Goal: Task Accomplishment & Management: Use online tool/utility

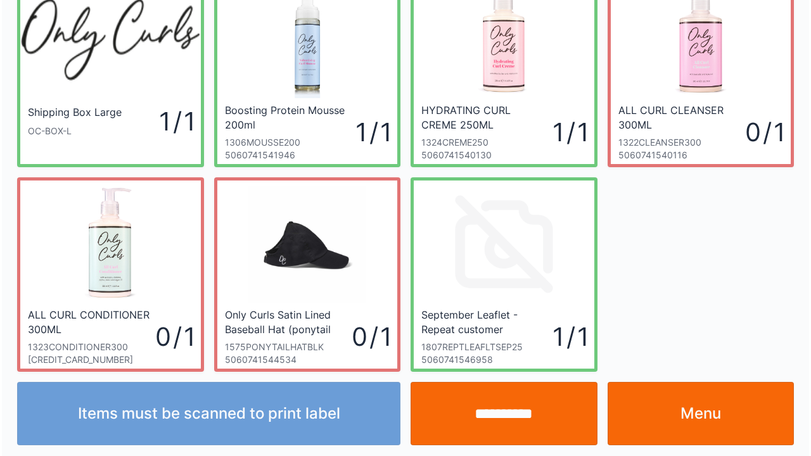
scroll to position [73, 0]
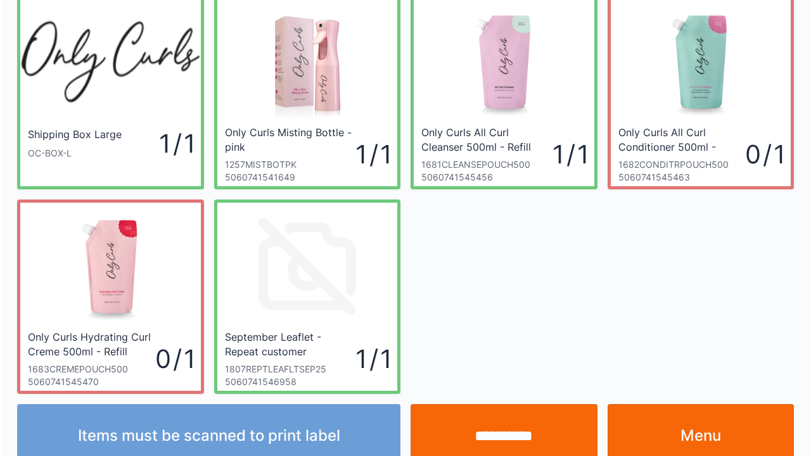
scroll to position [73, 0]
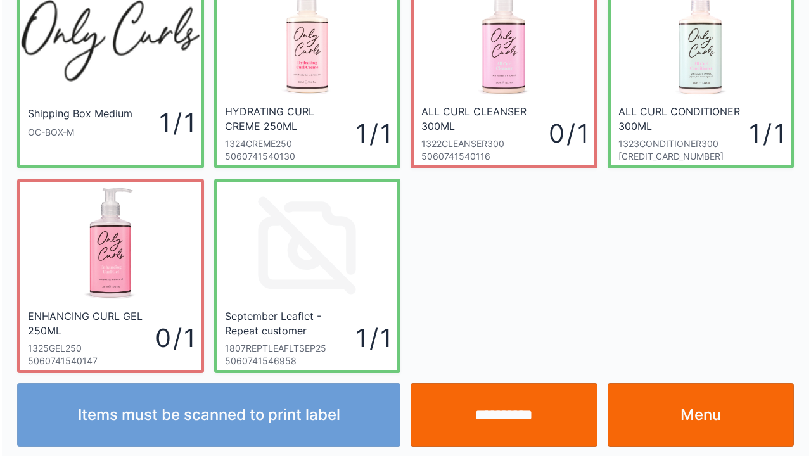
scroll to position [73, 0]
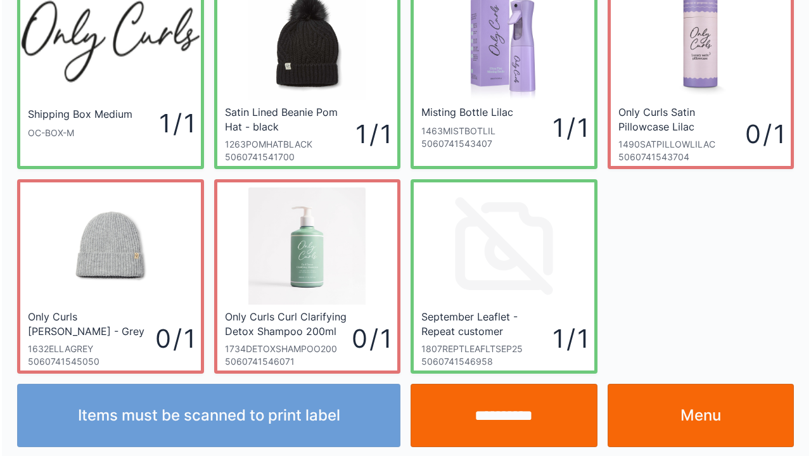
scroll to position [73, 0]
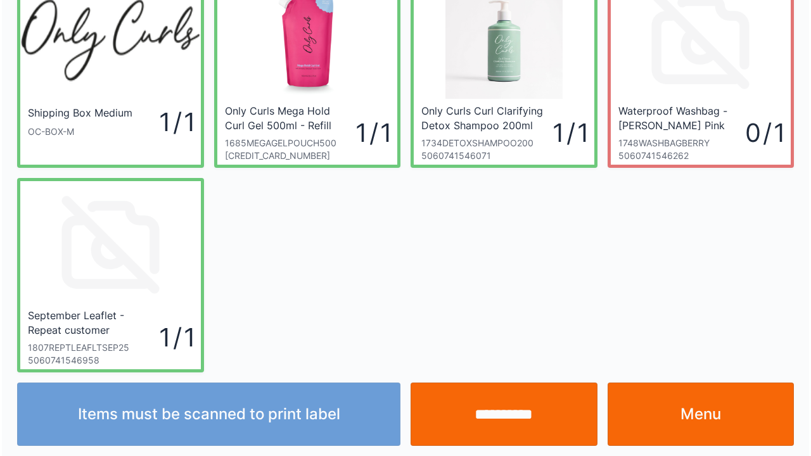
scroll to position [73, 0]
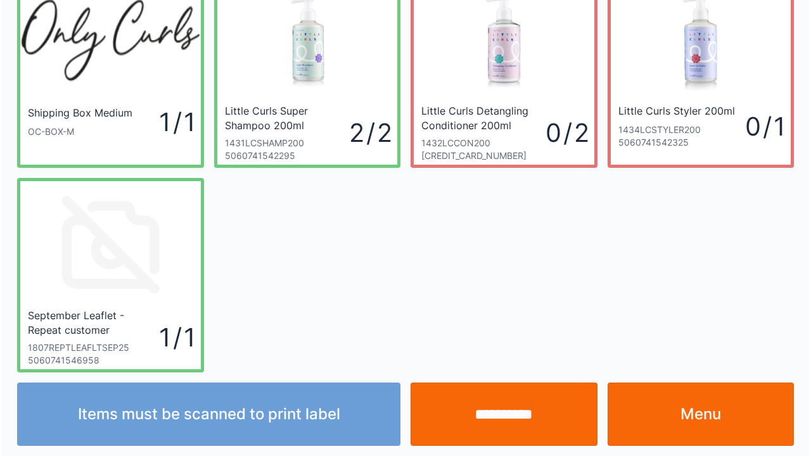
scroll to position [73, 0]
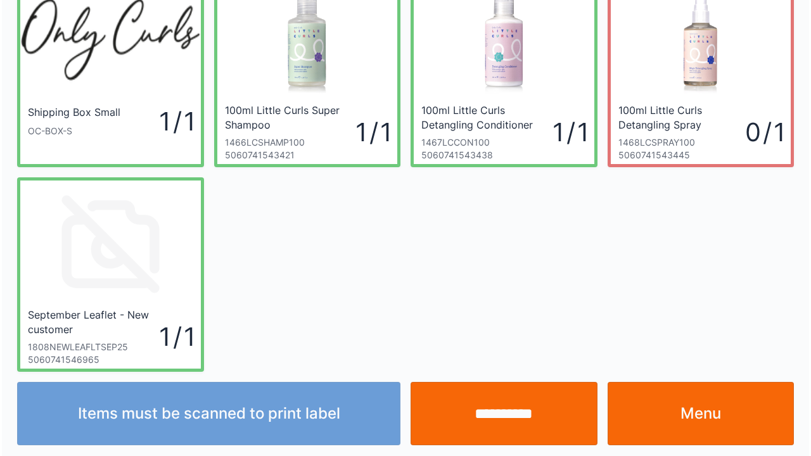
scroll to position [73, 0]
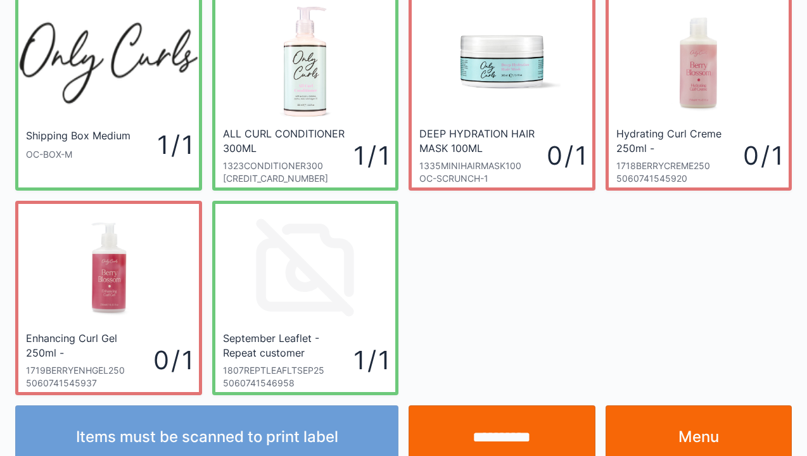
scroll to position [51, 0]
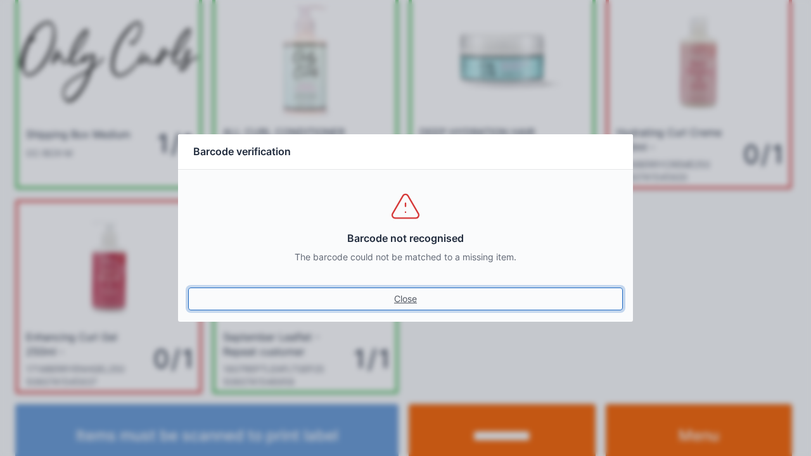
click at [397, 305] on link "Close" at bounding box center [405, 299] width 435 height 23
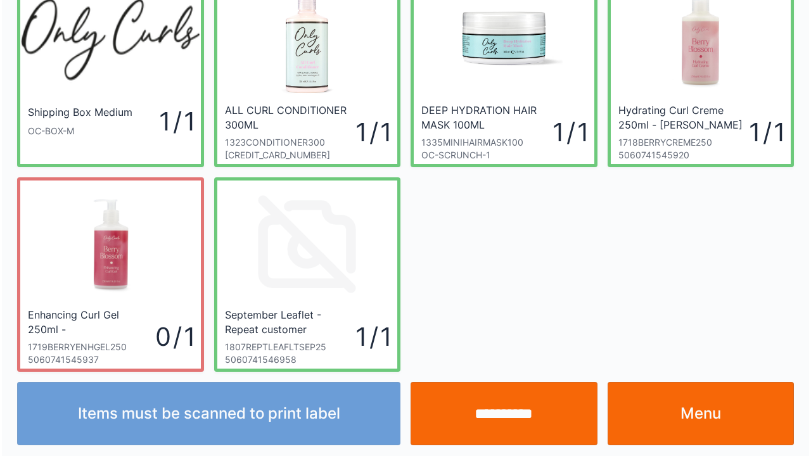
scroll to position [73, 0]
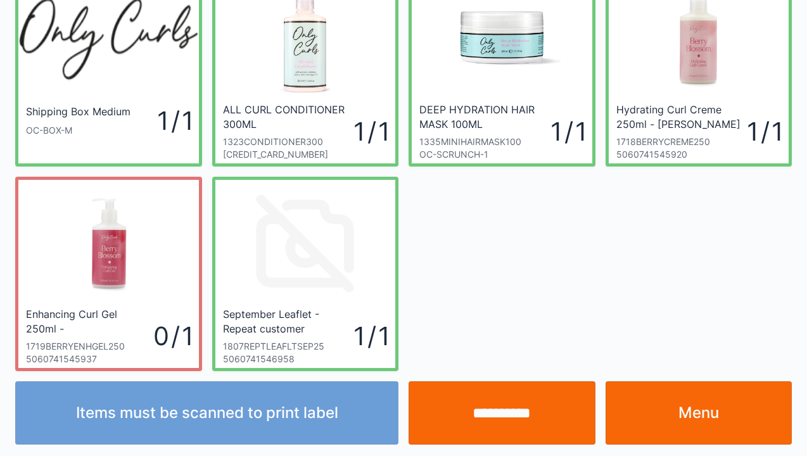
click at [479, 414] on input "**********" at bounding box center [502, 412] width 187 height 63
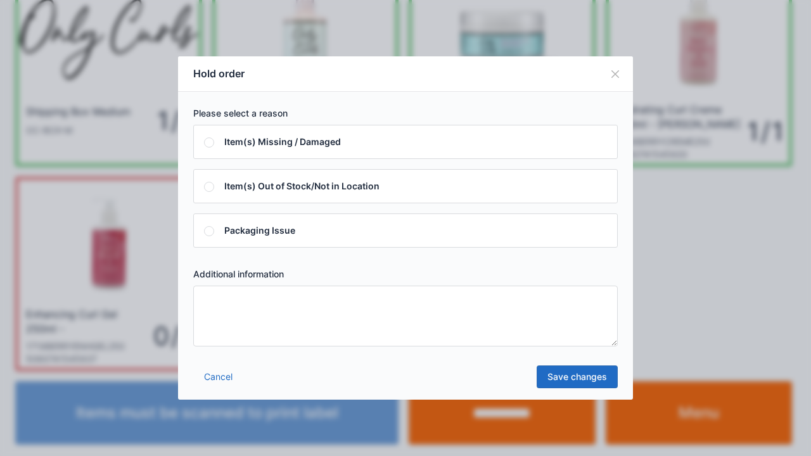
click at [217, 309] on textarea at bounding box center [405, 316] width 424 height 61
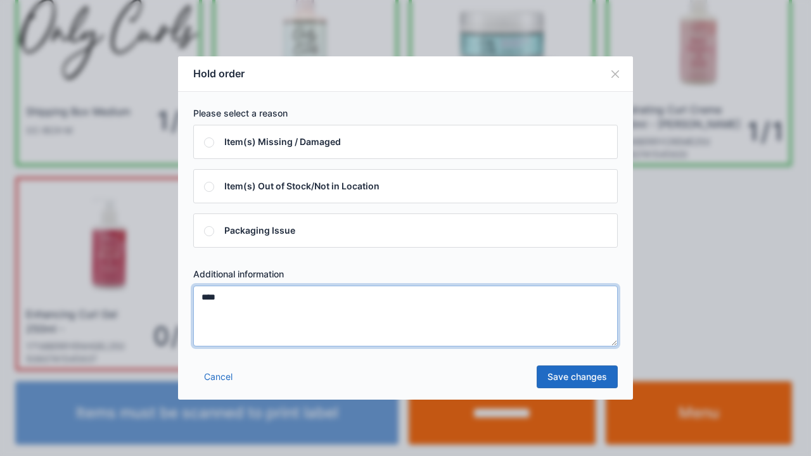
type textarea "****"
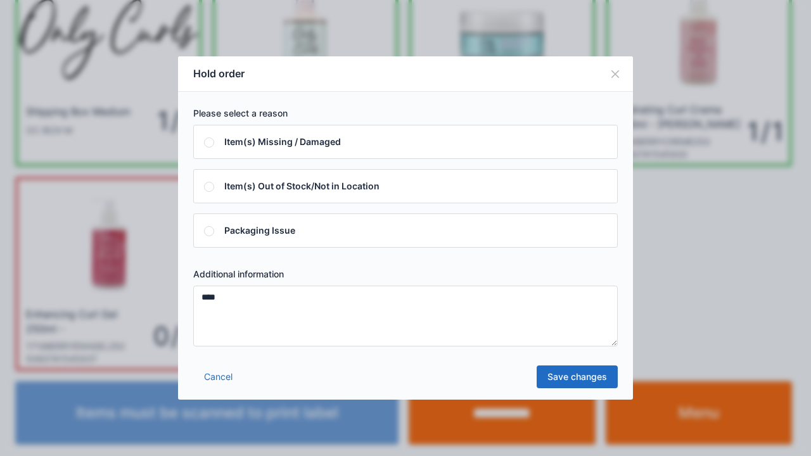
click at [552, 379] on link "Save changes" at bounding box center [577, 377] width 81 height 23
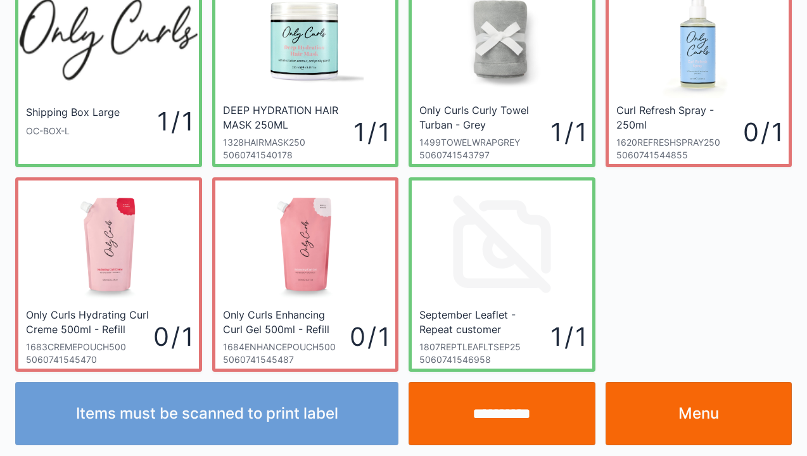
scroll to position [73, 0]
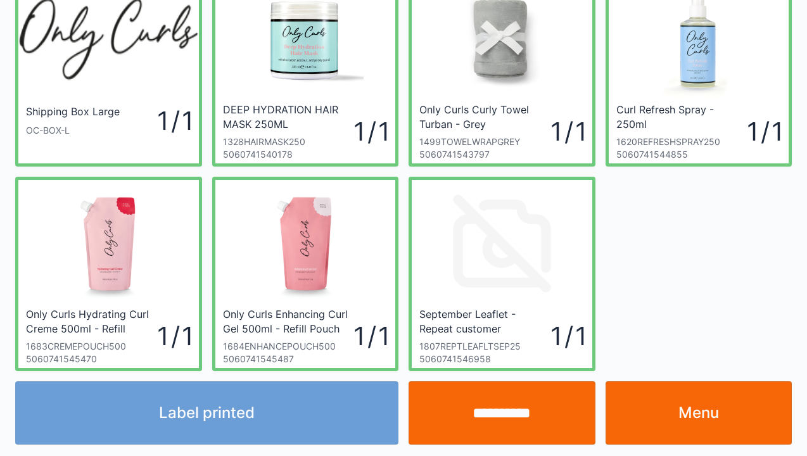
click at [698, 428] on link "Menu" at bounding box center [699, 412] width 187 height 63
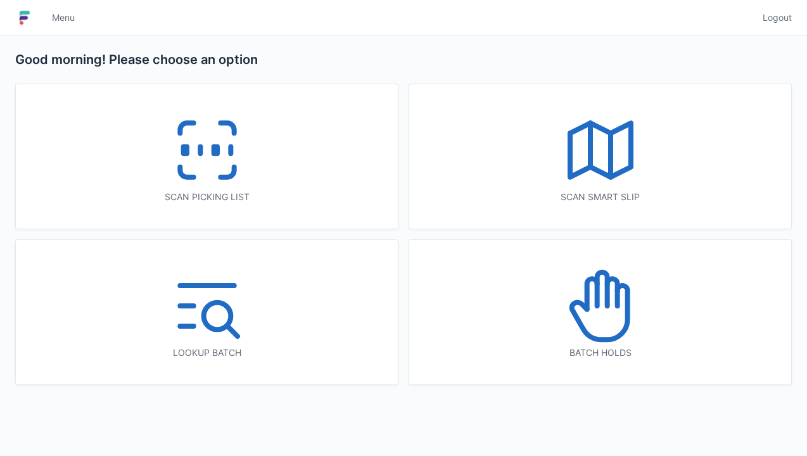
click at [599, 310] on icon at bounding box center [600, 305] width 81 height 81
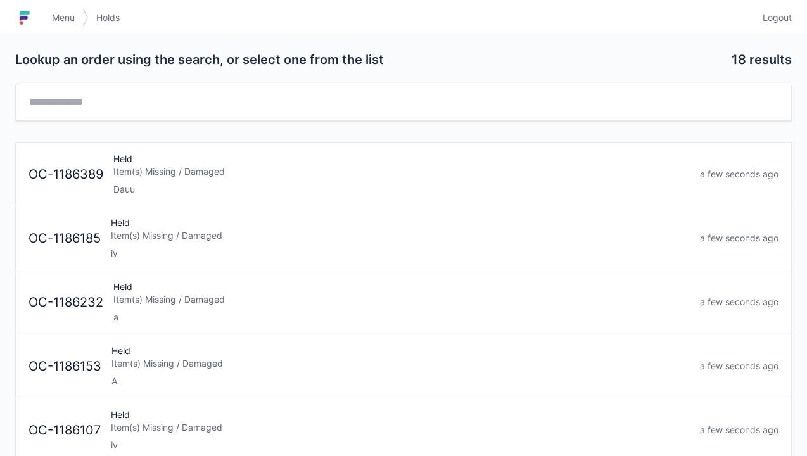
click at [180, 171] on div "Item(s) Missing / Damaged" at bounding box center [401, 171] width 577 height 13
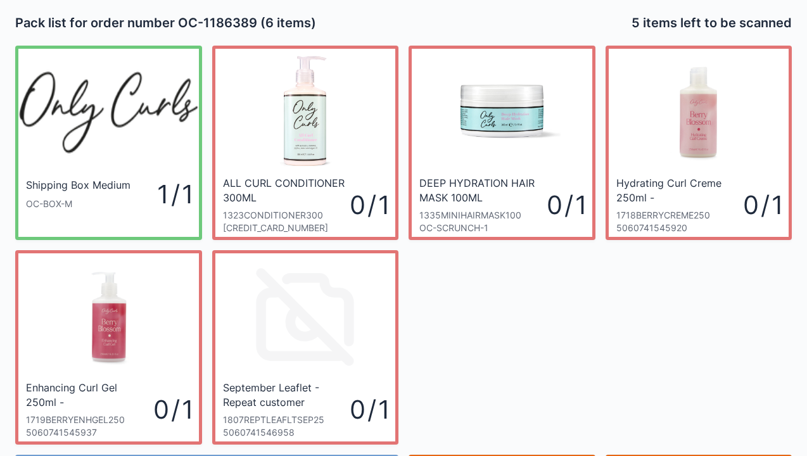
scroll to position [73, 0]
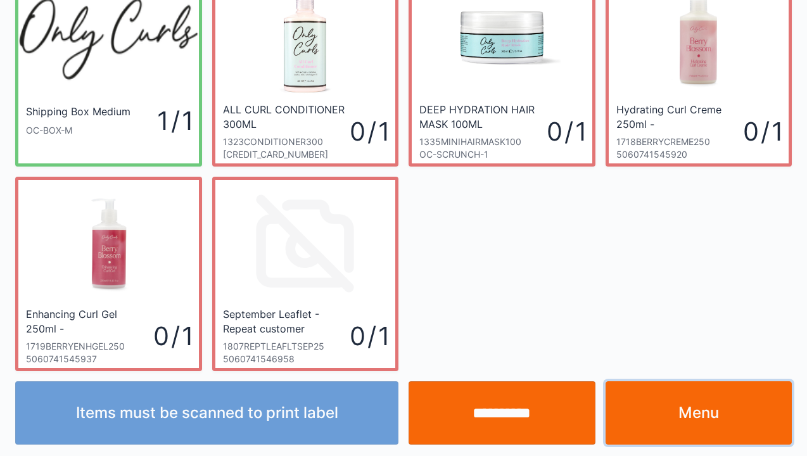
click at [682, 429] on link "Menu" at bounding box center [699, 412] width 187 height 63
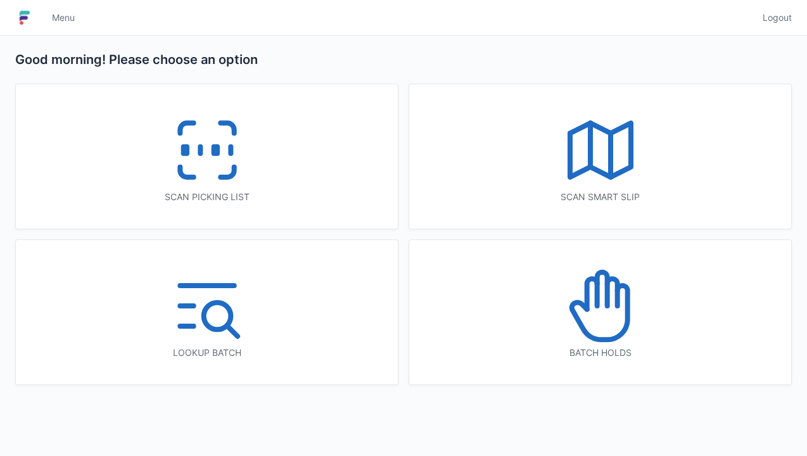
click at [229, 165] on icon at bounding box center [207, 150] width 81 height 81
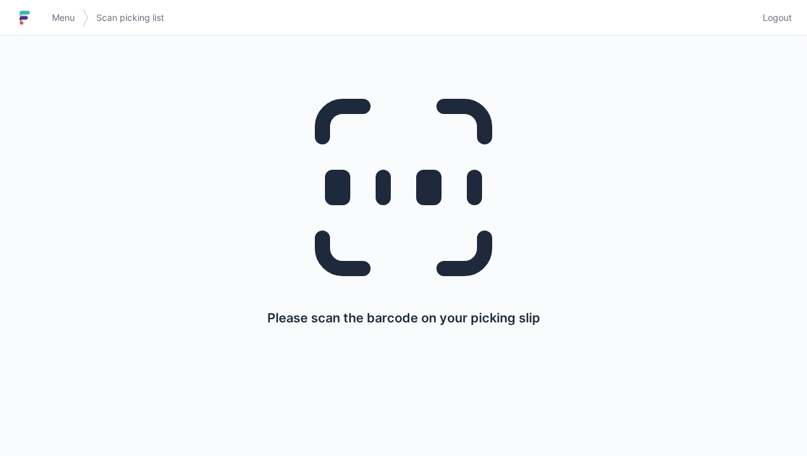
click at [400, 208] on icon at bounding box center [403, 187] width 243 height 243
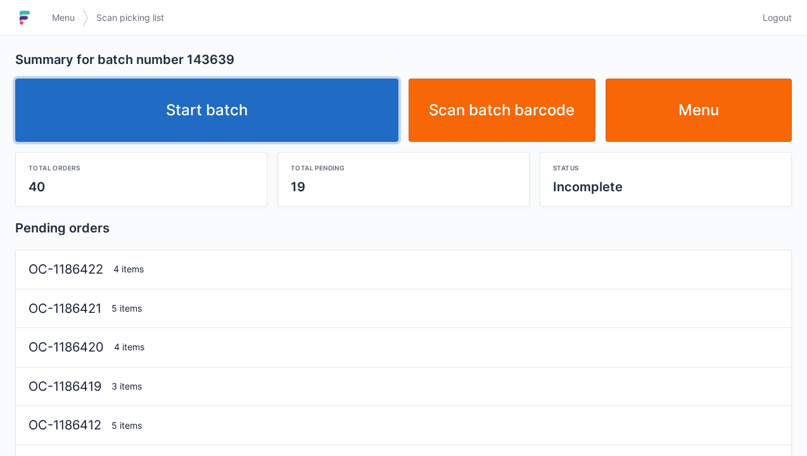
click at [257, 114] on link "Start batch" at bounding box center [206, 110] width 383 height 63
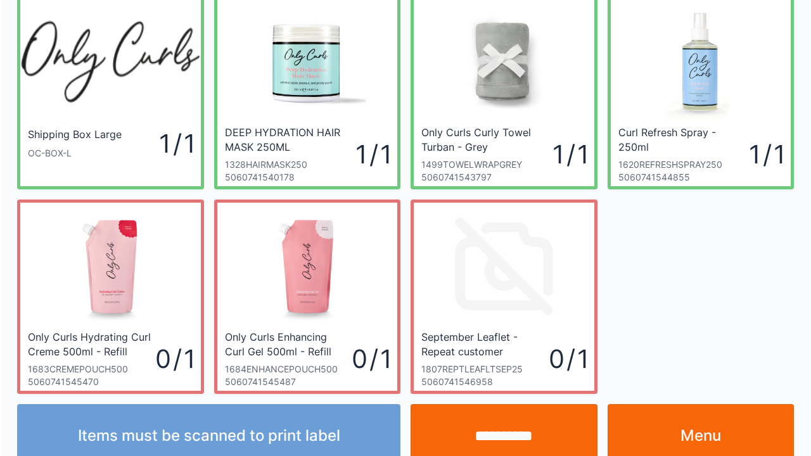
scroll to position [73, 0]
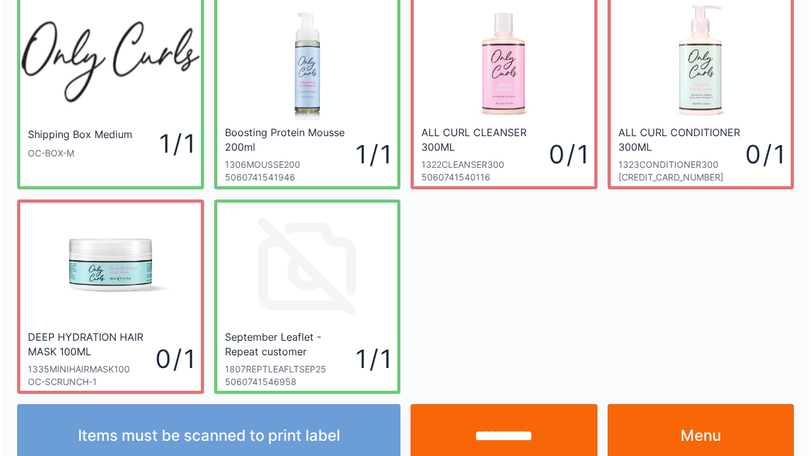
scroll to position [73, 0]
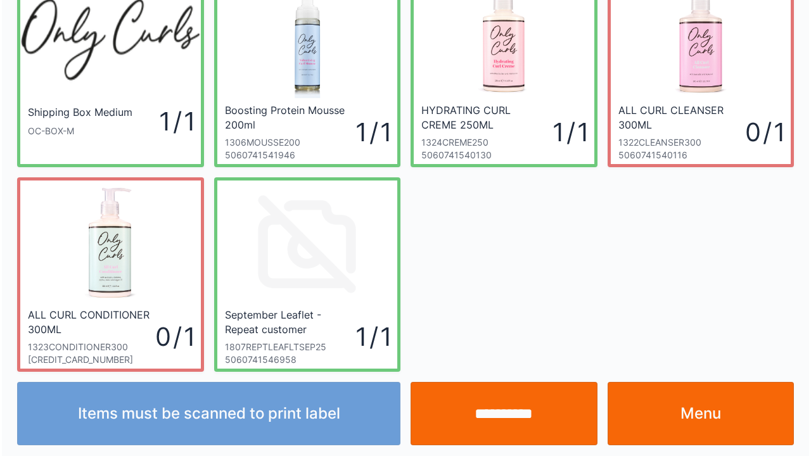
scroll to position [73, 0]
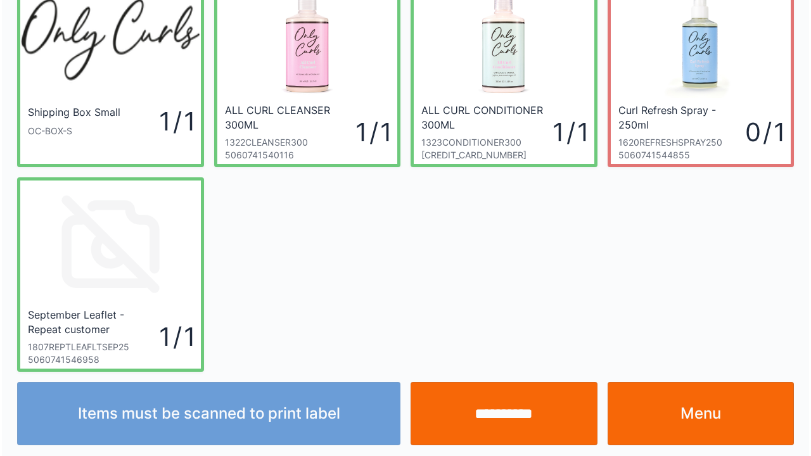
scroll to position [73, 0]
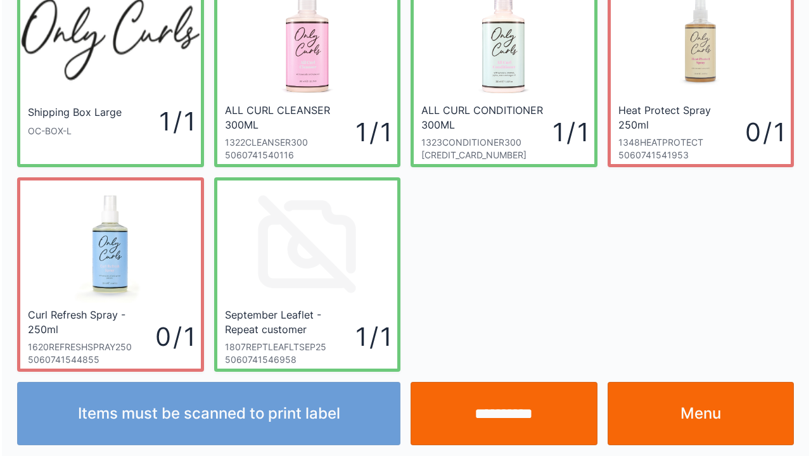
scroll to position [73, 0]
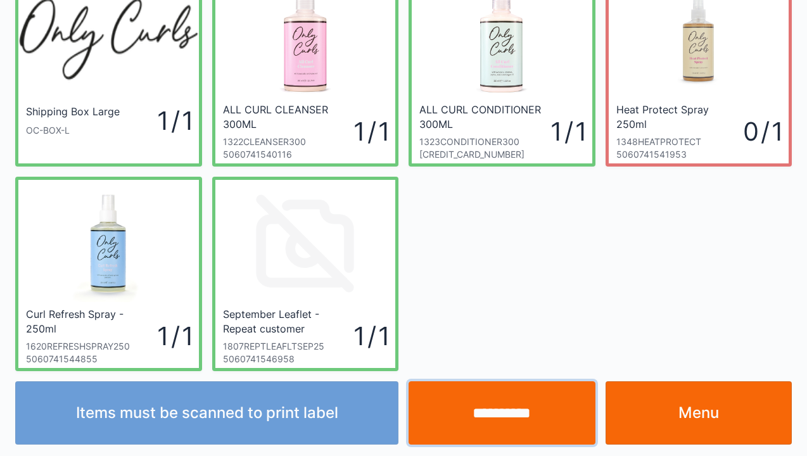
click at [507, 418] on input "**********" at bounding box center [502, 412] width 187 height 63
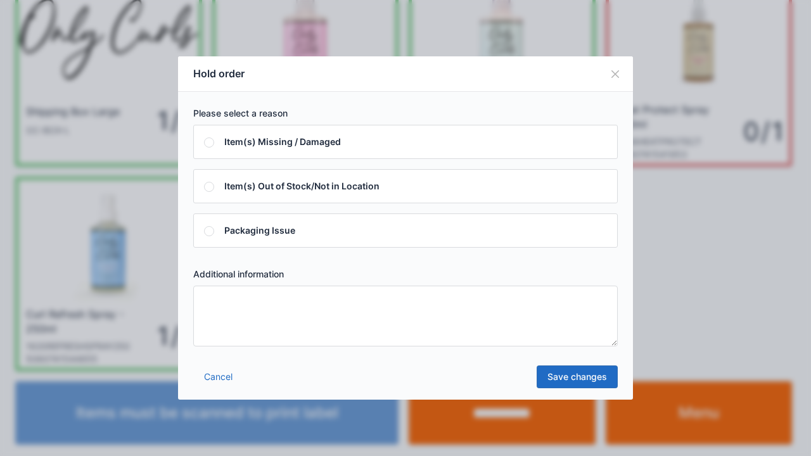
click at [209, 313] on textarea at bounding box center [405, 316] width 424 height 61
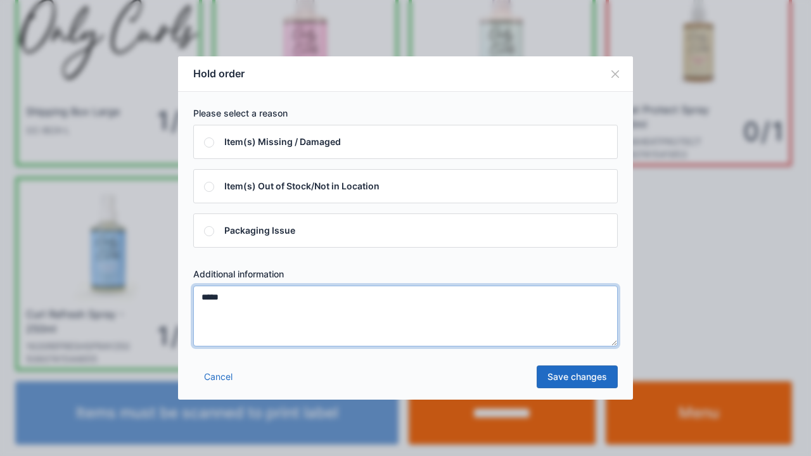
type textarea "*****"
click at [566, 375] on link "Save changes" at bounding box center [577, 377] width 81 height 23
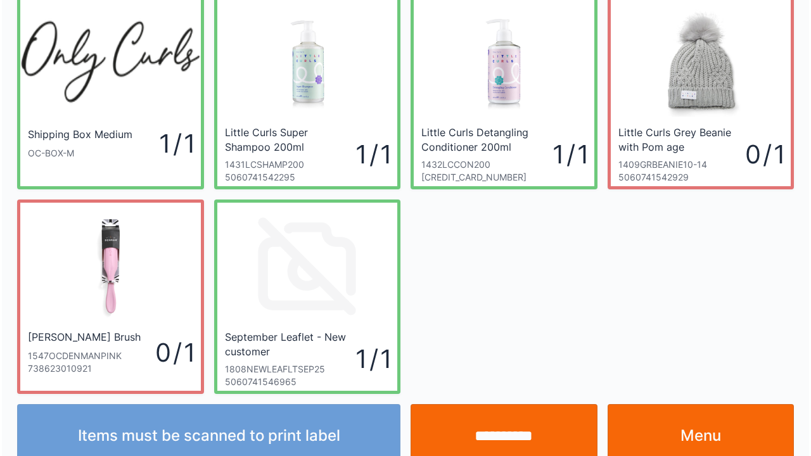
scroll to position [73, 0]
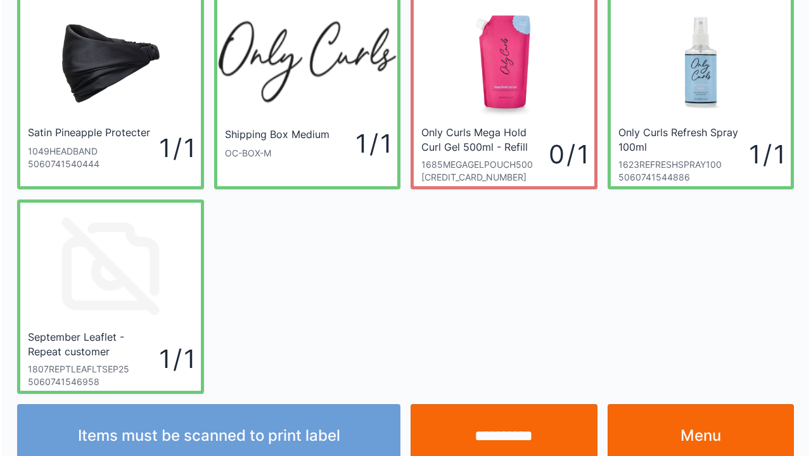
scroll to position [73, 0]
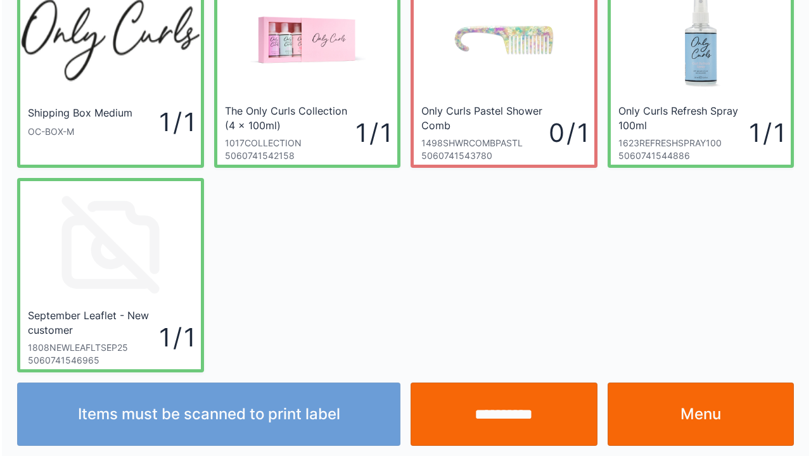
scroll to position [73, 0]
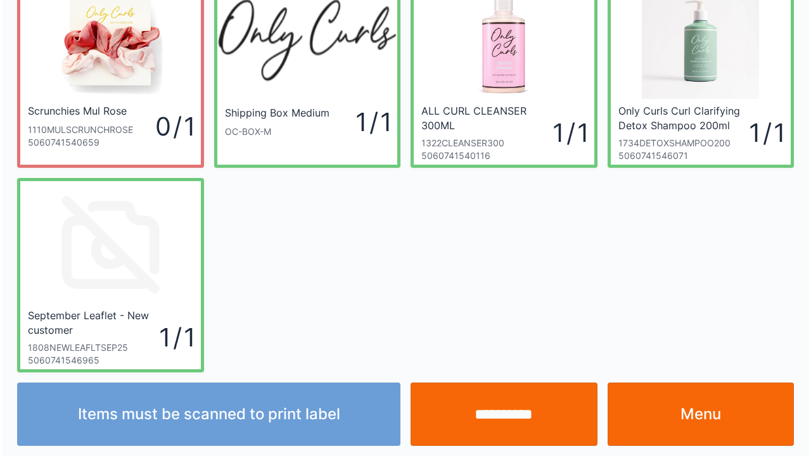
scroll to position [73, 0]
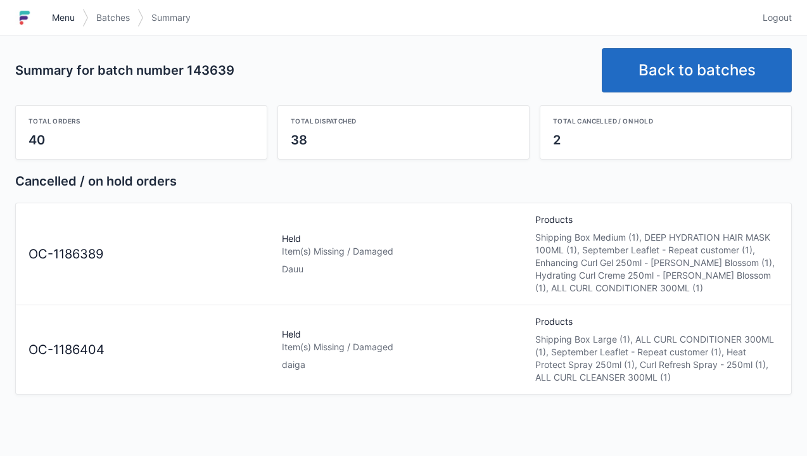
click at [49, 8] on link "Menu" at bounding box center [63, 17] width 38 height 23
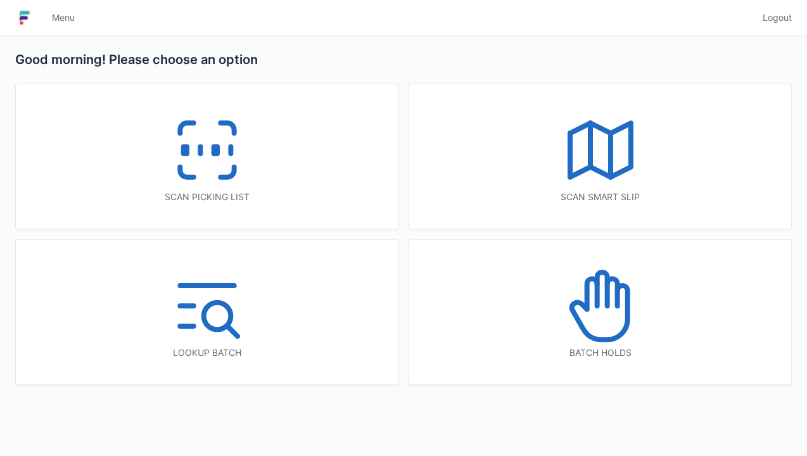
click at [586, 313] on icon at bounding box center [600, 305] width 81 height 81
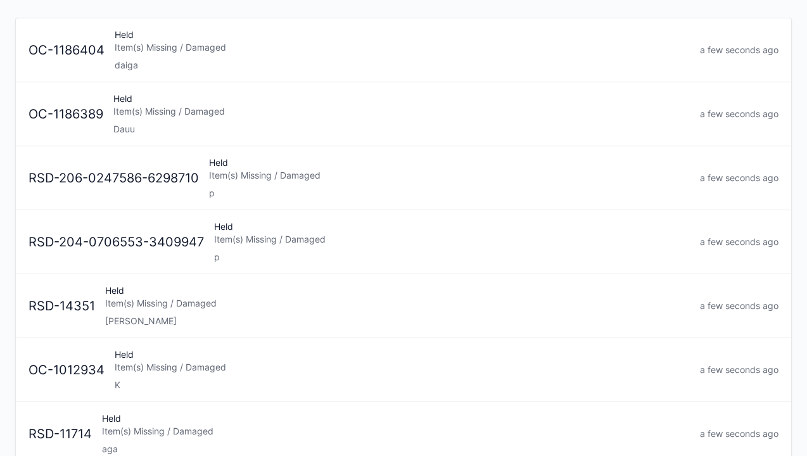
scroll to position [127, 0]
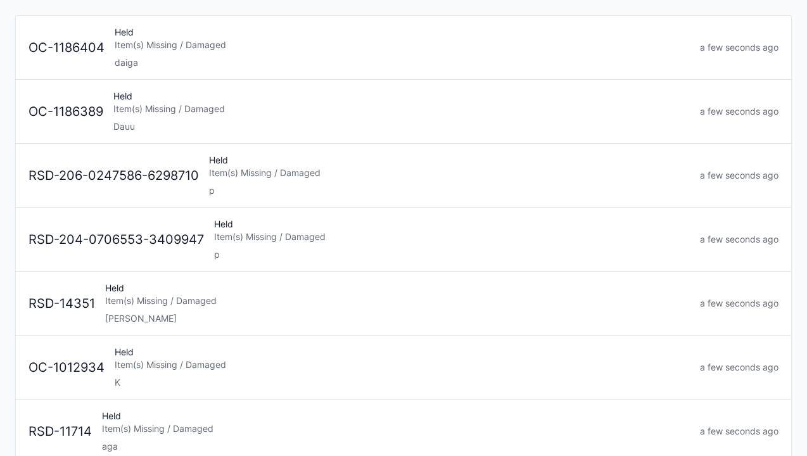
click at [155, 35] on div "Held Item(s) Missing / Damaged daiga" at bounding box center [402, 47] width 585 height 43
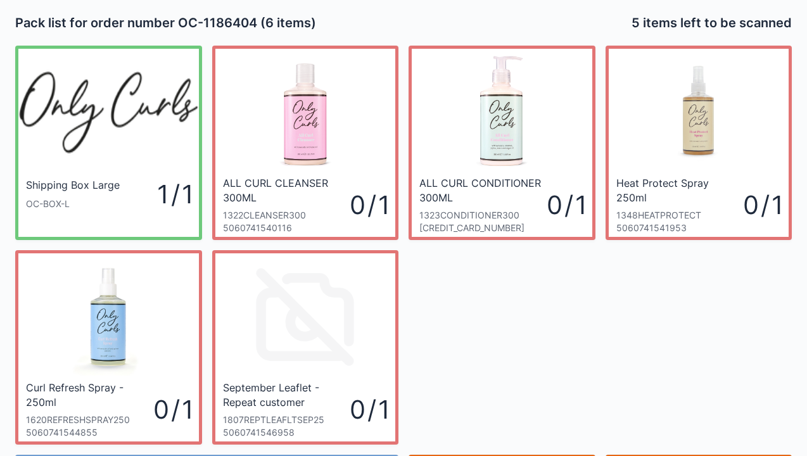
scroll to position [73, 0]
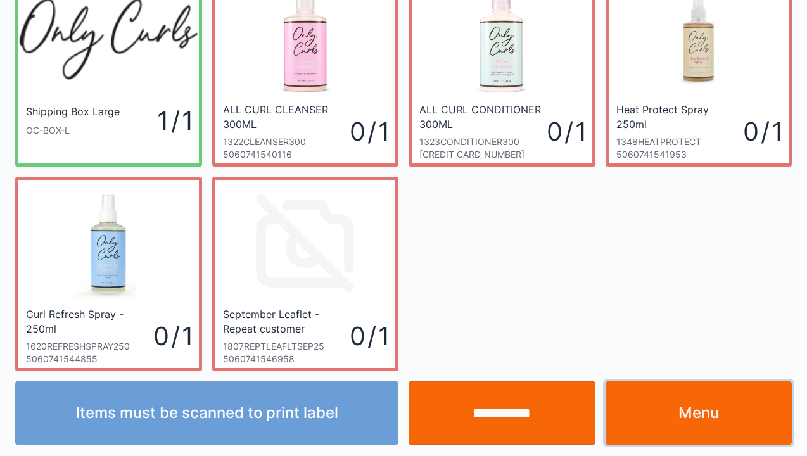
click at [680, 417] on link "Menu" at bounding box center [699, 412] width 187 height 63
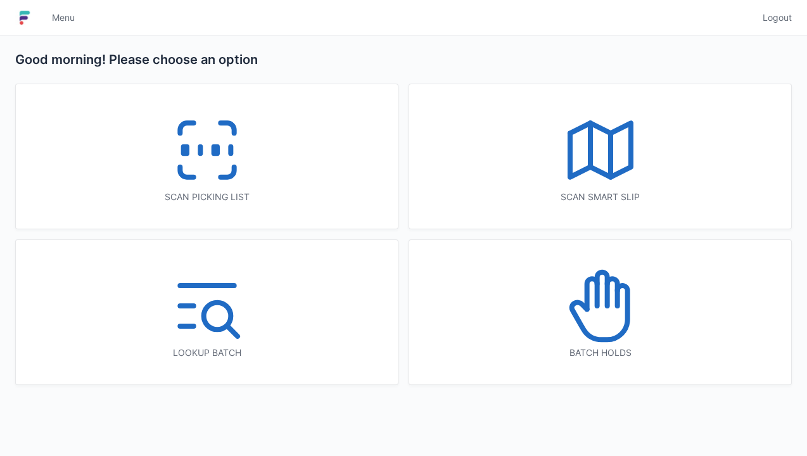
click at [596, 323] on icon at bounding box center [600, 305] width 81 height 81
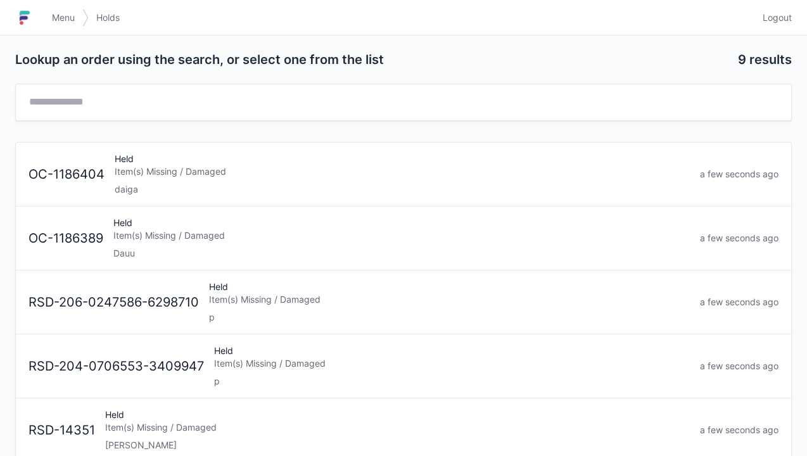
click at [134, 234] on div "Item(s) Missing / Damaged" at bounding box center [401, 235] width 577 height 13
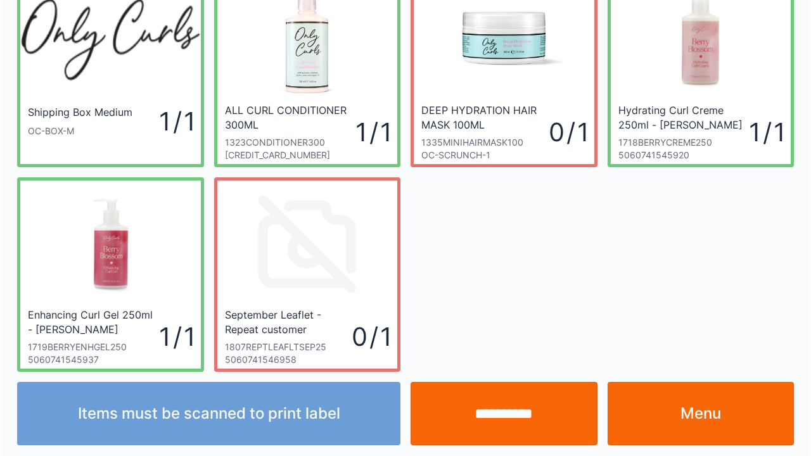
scroll to position [73, 0]
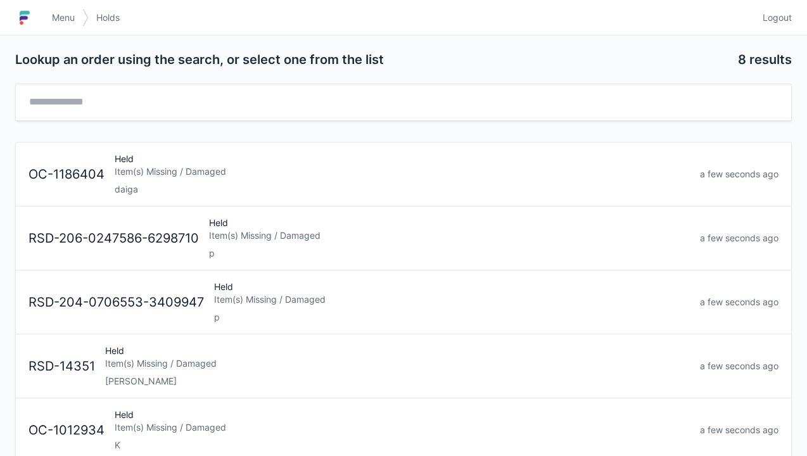
click at [136, 174] on div "Item(s) Missing / Damaged" at bounding box center [402, 171] width 575 height 13
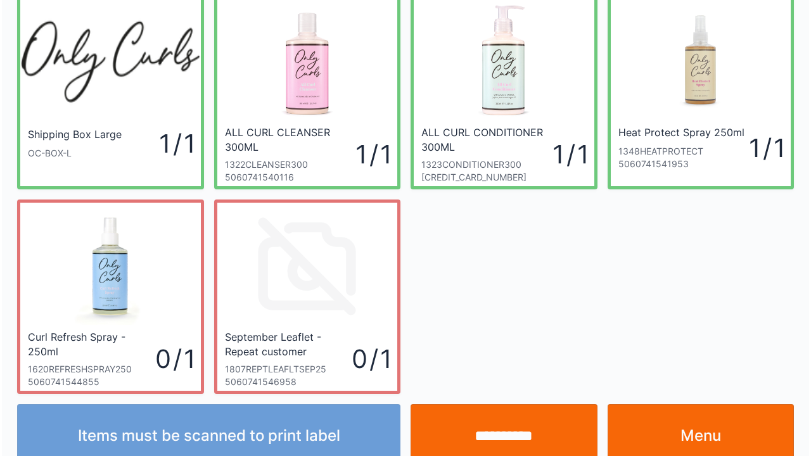
scroll to position [73, 0]
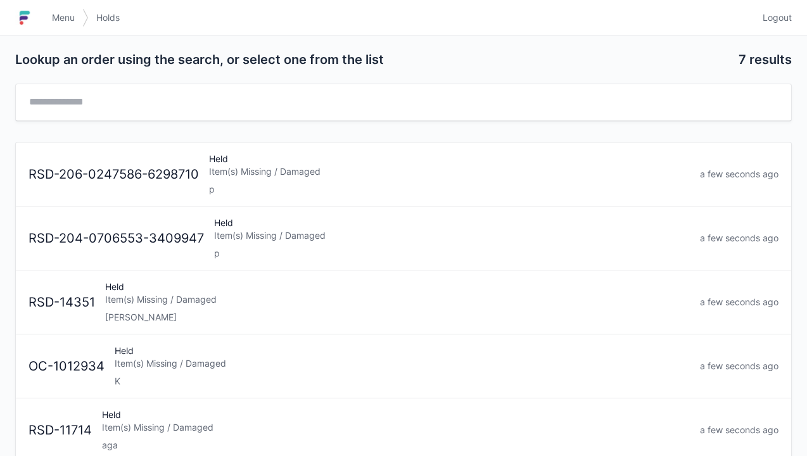
click at [25, 20] on img at bounding box center [24, 18] width 19 height 20
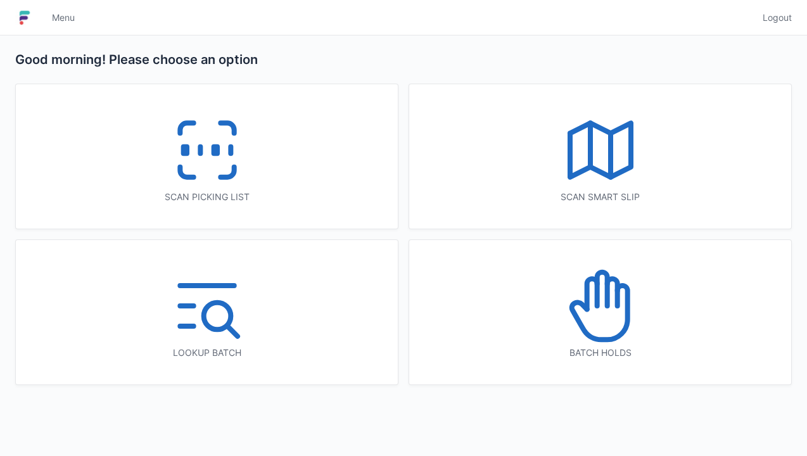
click at [194, 153] on icon at bounding box center [207, 150] width 81 height 81
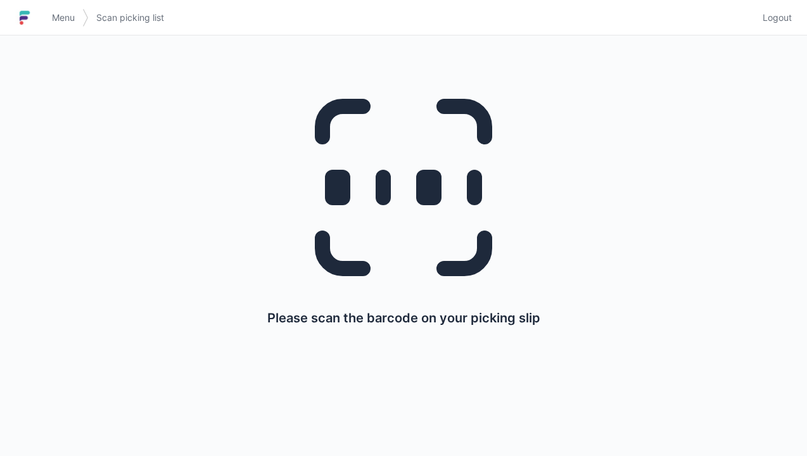
click at [43, 16] on h1 at bounding box center [29, 18] width 29 height 30
click at [46, 17] on link "Menu" at bounding box center [63, 17] width 38 height 23
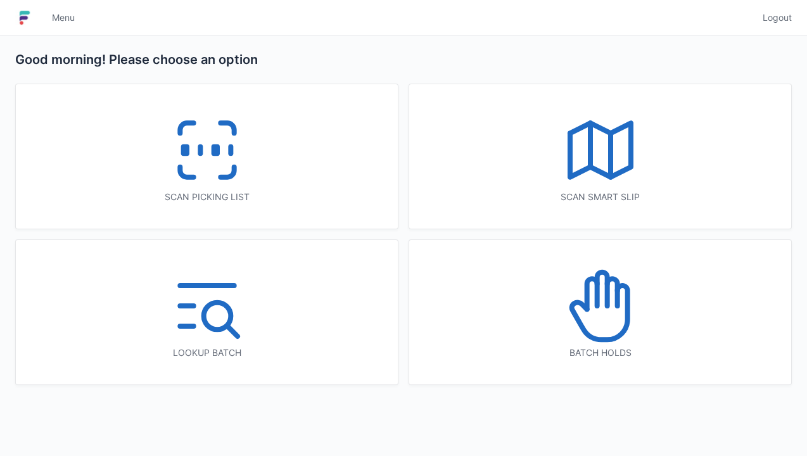
click at [597, 148] on icon at bounding box center [600, 150] width 81 height 81
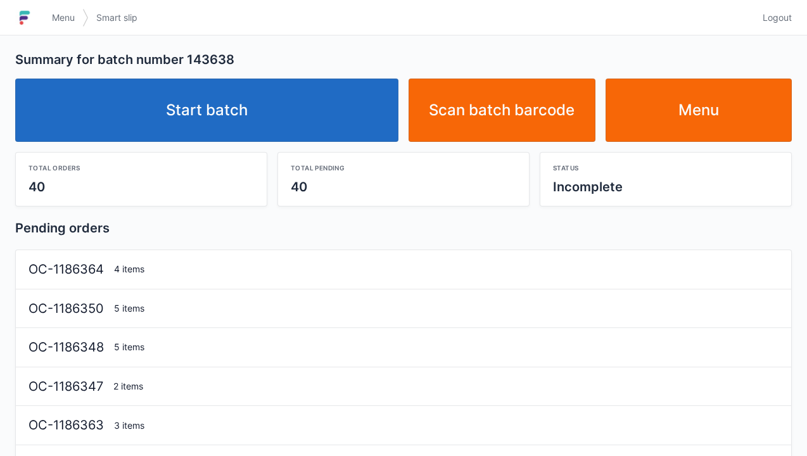
click at [253, 123] on link "Start batch" at bounding box center [206, 110] width 383 height 63
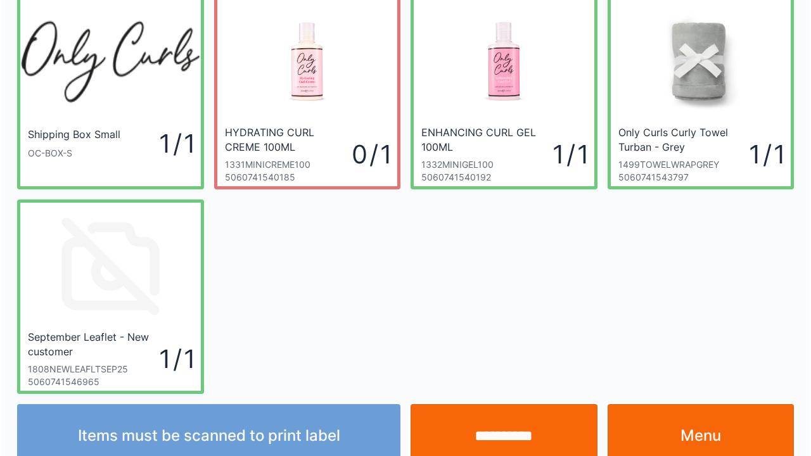
scroll to position [73, 0]
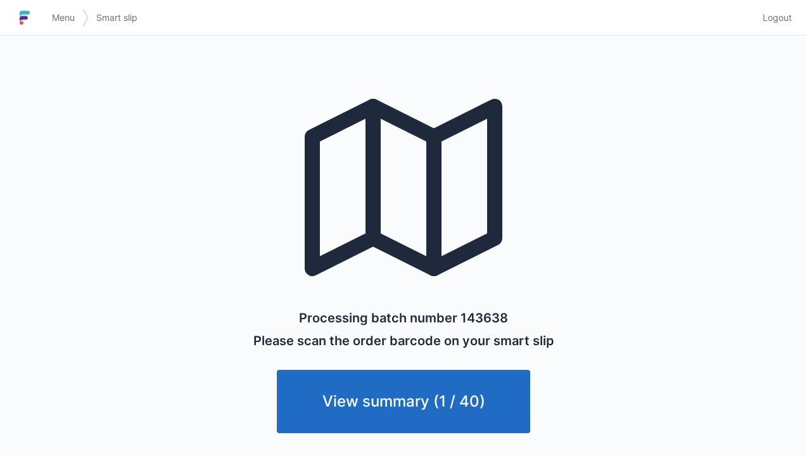
click at [58, 28] on link "Menu" at bounding box center [63, 17] width 38 height 23
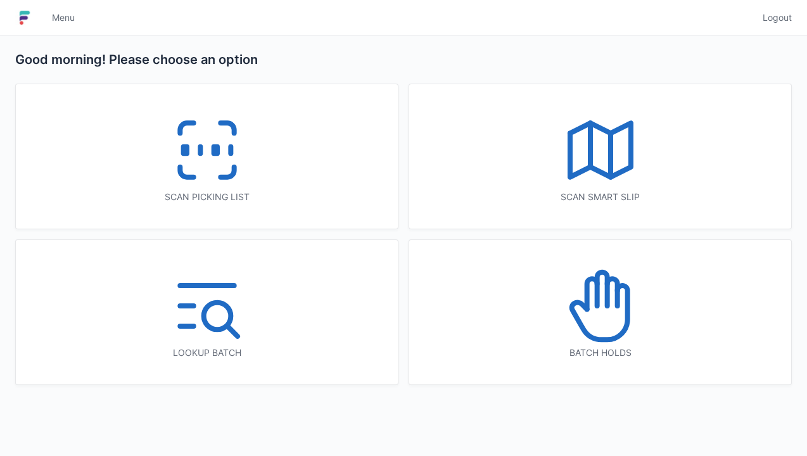
click at [217, 149] on rect at bounding box center [214, 150] width 3 height 7
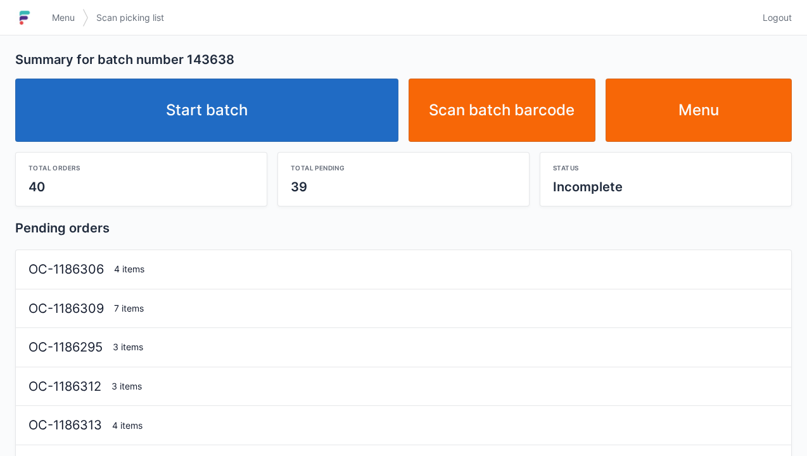
click at [213, 108] on link "Start batch" at bounding box center [206, 110] width 383 height 63
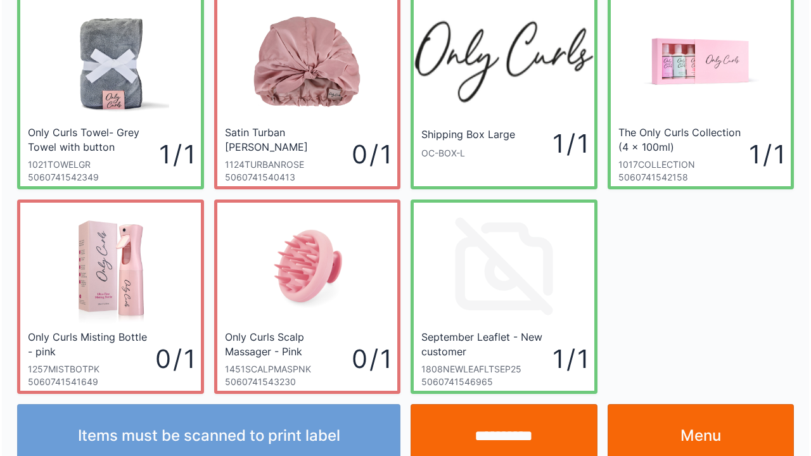
scroll to position [73, 0]
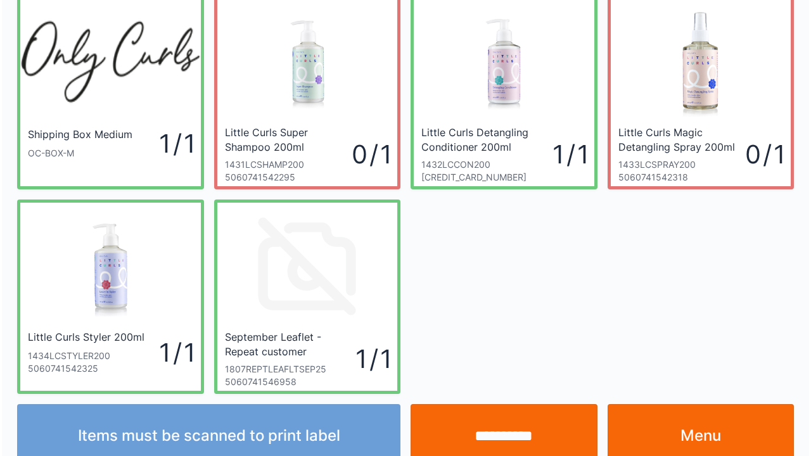
scroll to position [73, 0]
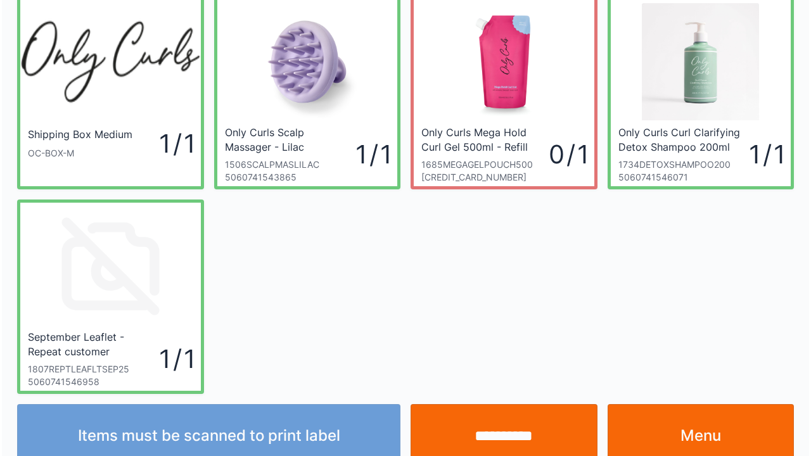
scroll to position [73, 0]
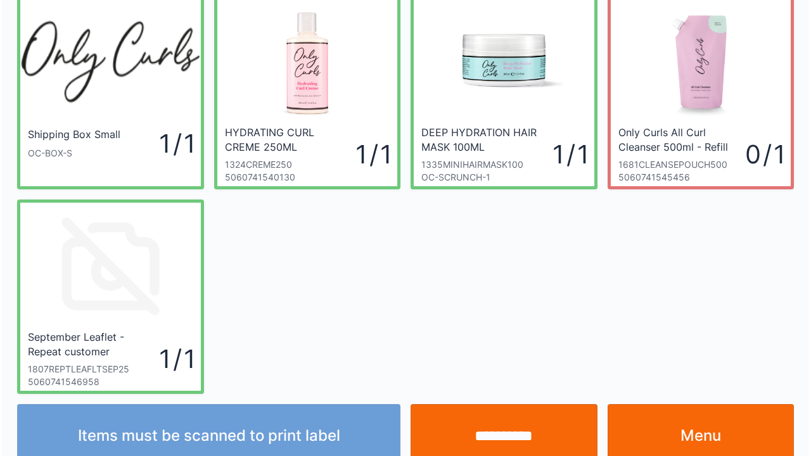
scroll to position [73, 0]
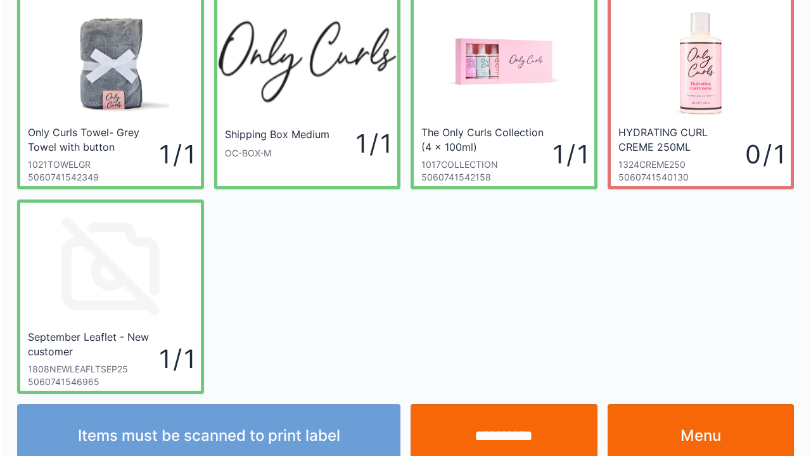
scroll to position [73, 0]
